Goal: Transaction & Acquisition: Purchase product/service

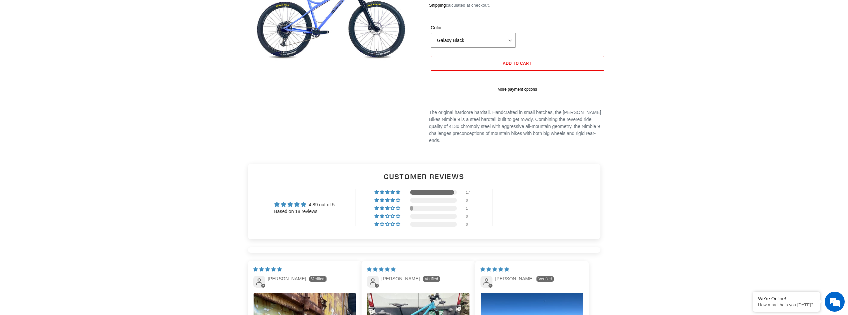
select select "highest-rating"
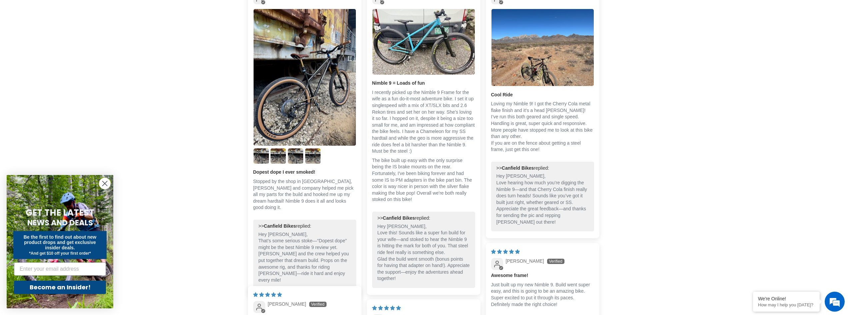
scroll to position [300, 0]
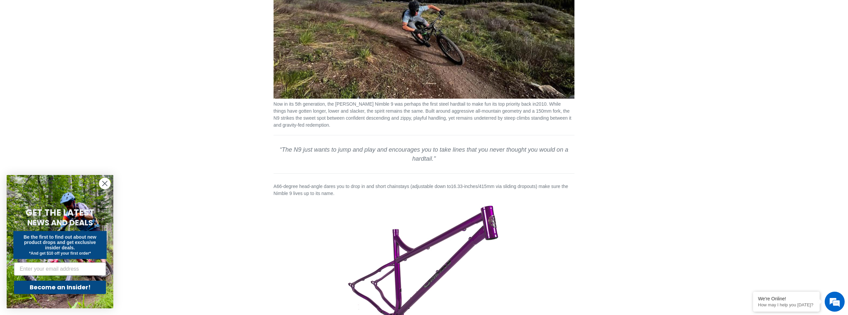
scroll to position [500, 0]
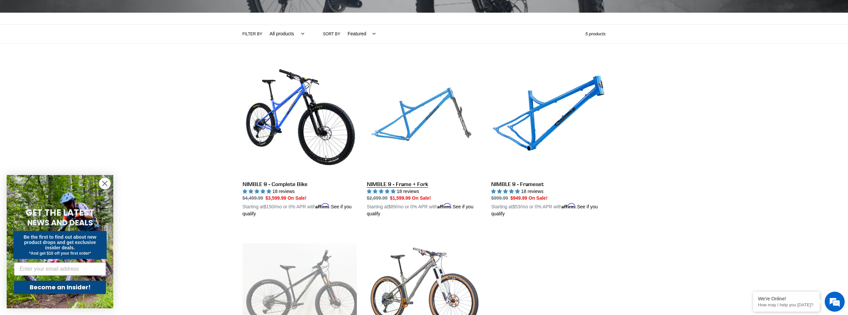
click at [444, 117] on link "NIMBLE 9 - Frame + Fork" at bounding box center [424, 140] width 114 height 156
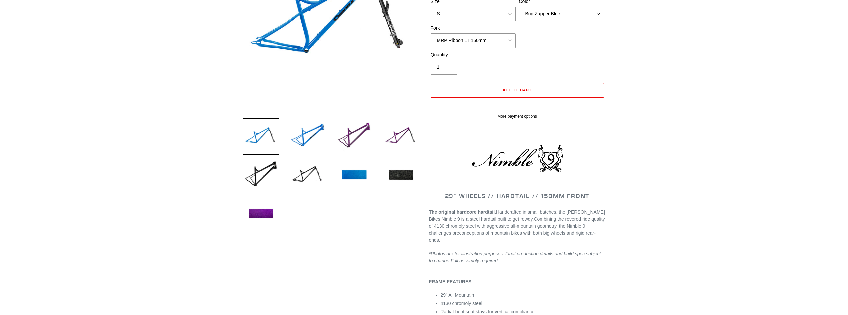
select select "highest-rating"
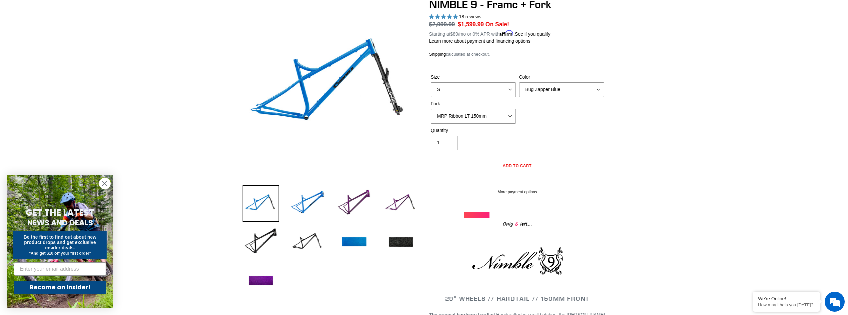
scroll to position [67, 0]
click at [366, 201] on img at bounding box center [354, 203] width 37 height 37
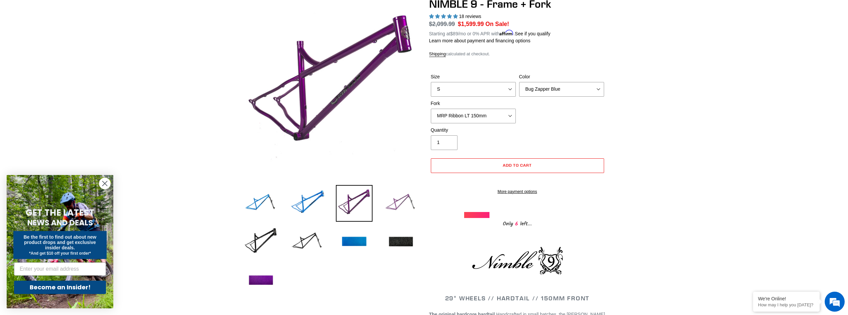
click at [390, 204] on img at bounding box center [400, 203] width 37 height 37
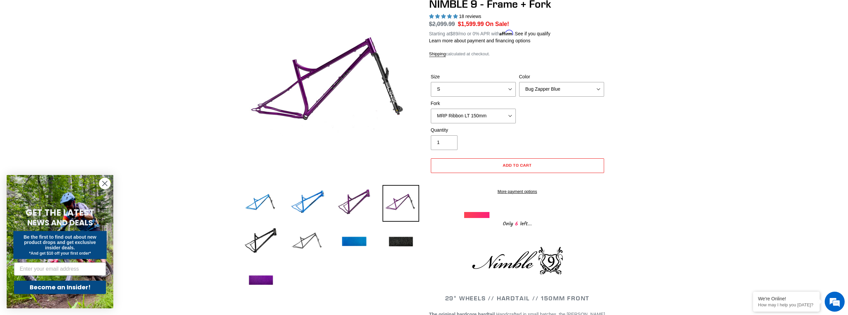
click at [307, 240] on img at bounding box center [307, 242] width 37 height 37
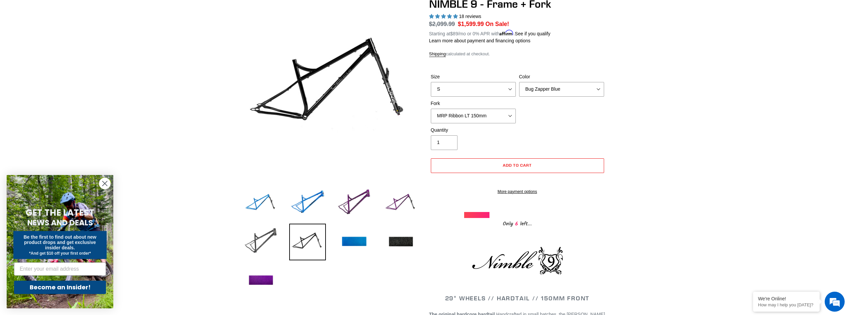
click at [262, 233] on img at bounding box center [261, 242] width 37 height 37
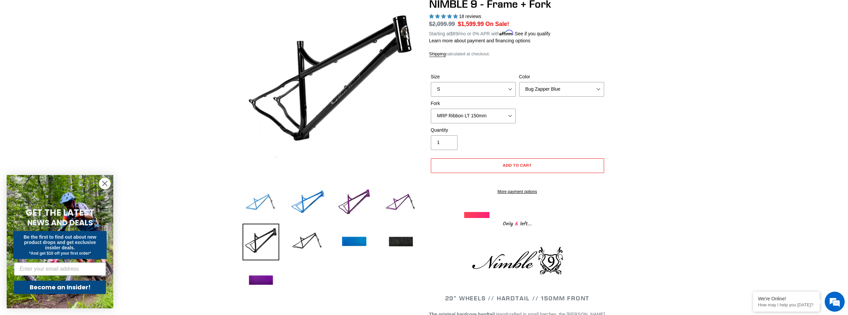
click at [274, 204] on img at bounding box center [261, 203] width 37 height 37
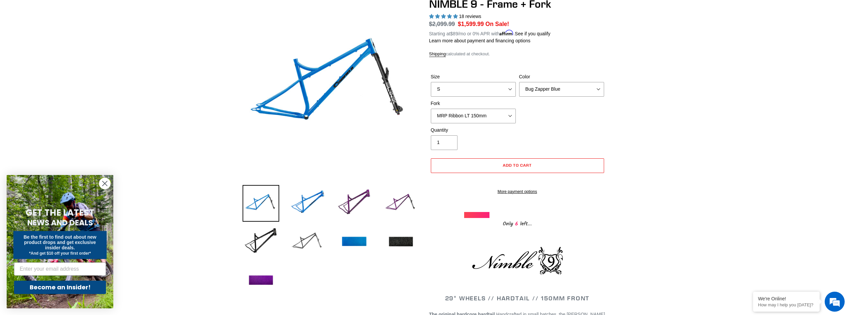
click at [302, 231] on img at bounding box center [307, 242] width 37 height 37
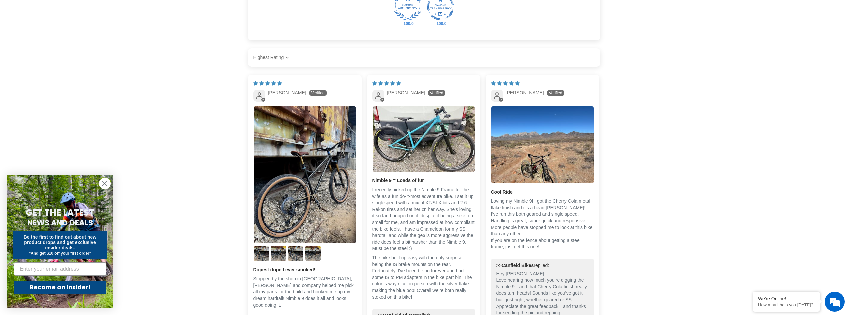
scroll to position [1070, 0]
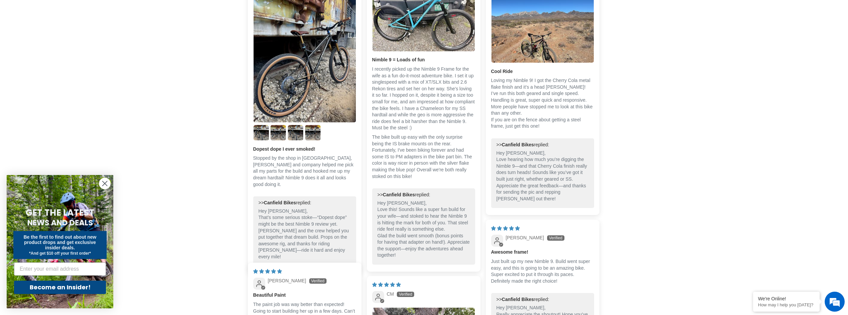
scroll to position [1170, 0]
click at [281, 137] on img "Link to user picture 3" at bounding box center [277, 133] width 15 height 15
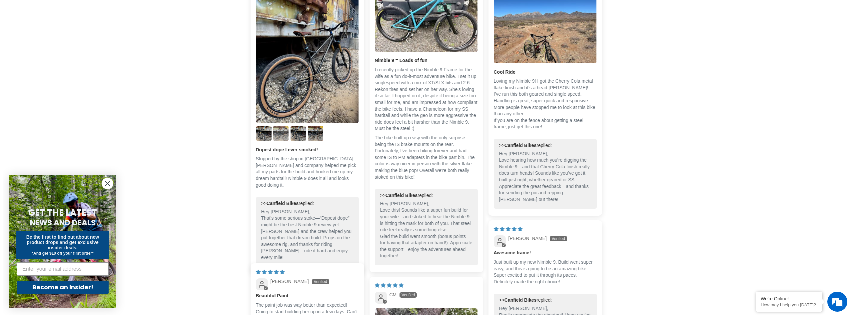
scroll to position [0, 0]
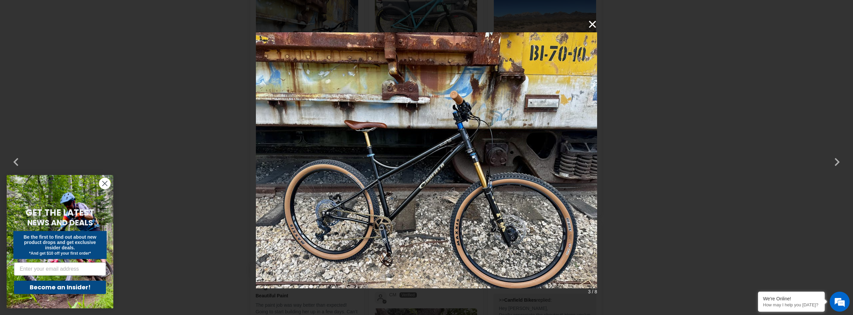
click at [592, 23] on button "×" at bounding box center [589, 24] width 16 height 16
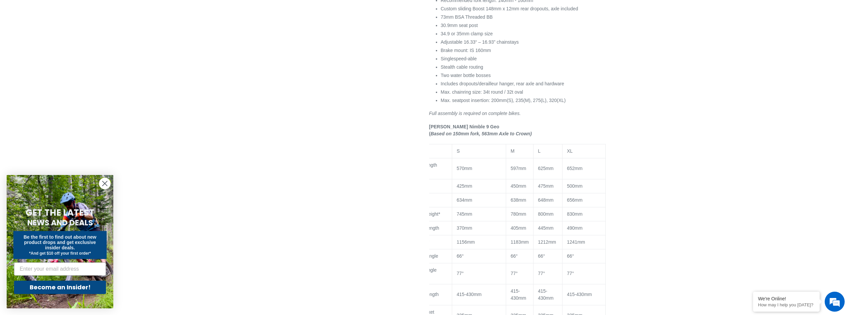
scroll to position [504, 0]
